Goal: Find contact information: Find contact information

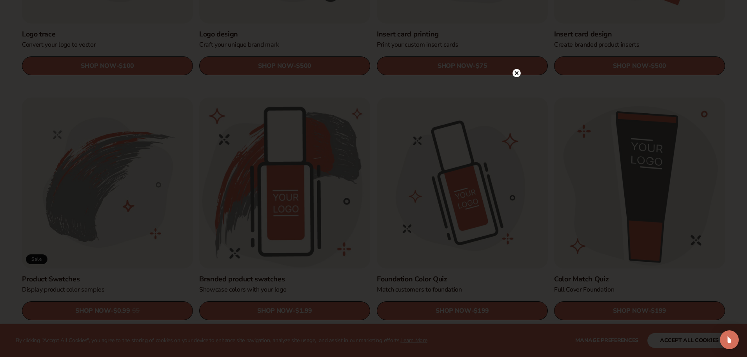
scroll to position [431, 0]
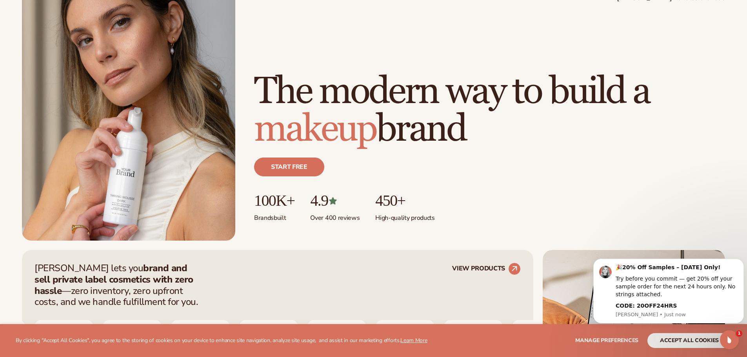
scroll to position [78, 0]
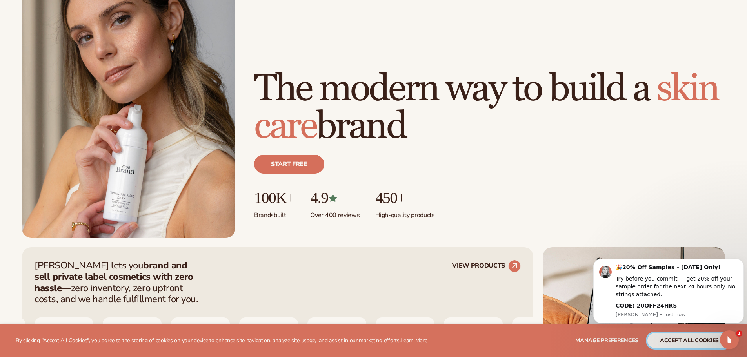
click at [705, 345] on button "accept all cookies" at bounding box center [690, 340] width 84 height 15
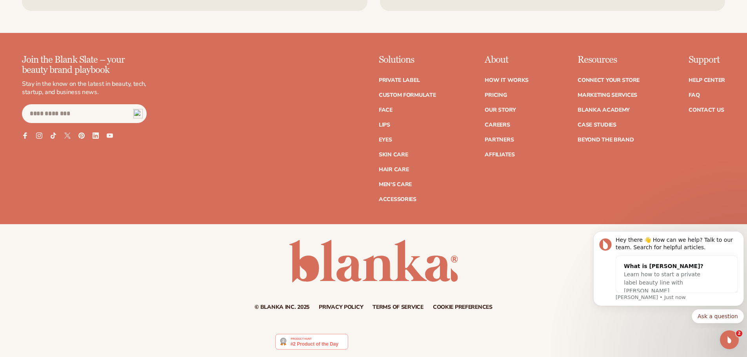
scroll to position [3570, 0]
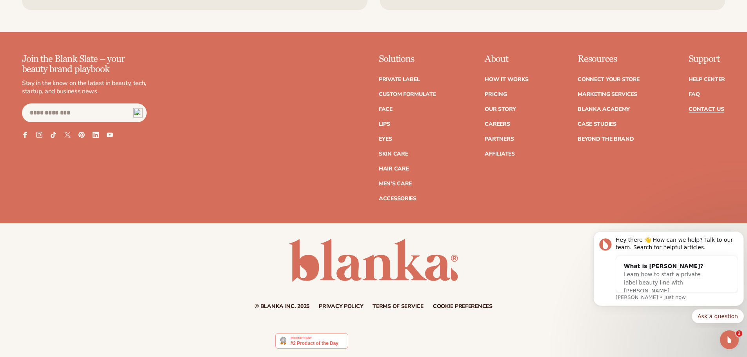
click at [700, 108] on link "Contact Us" at bounding box center [706, 109] width 35 height 5
